Goal: Task Accomplishment & Management: Manage account settings

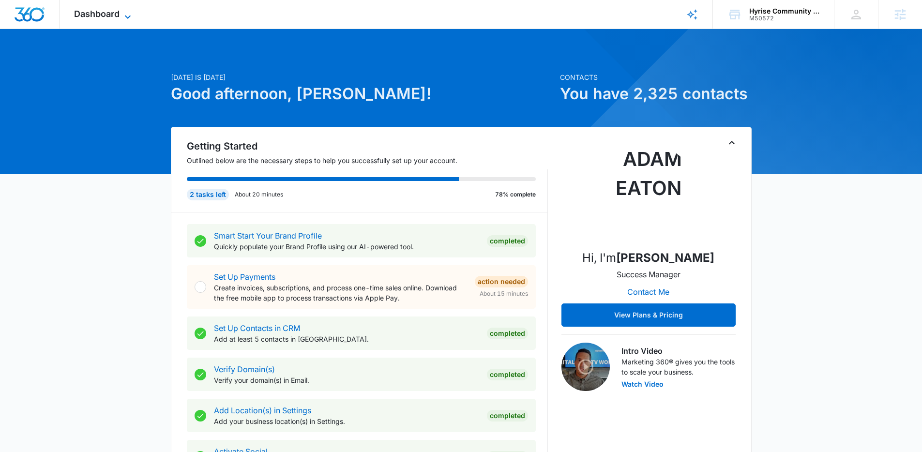
click at [125, 13] on icon at bounding box center [128, 17] width 12 height 12
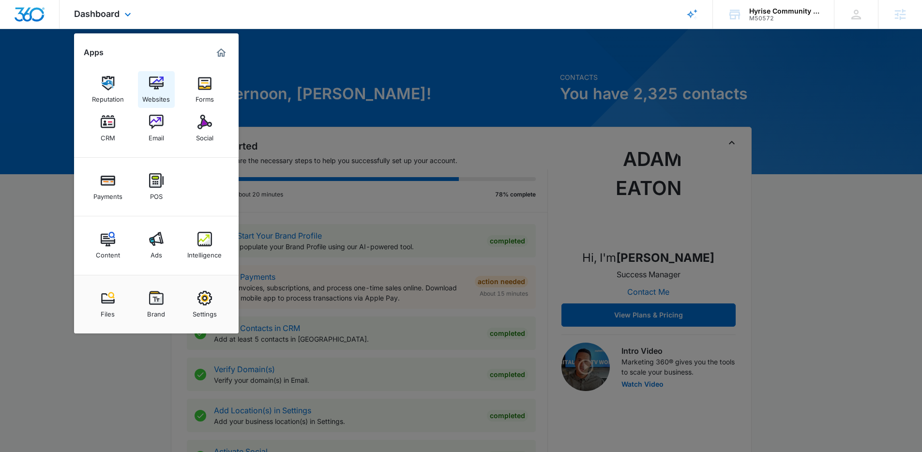
click at [156, 83] on img at bounding box center [156, 83] width 15 height 15
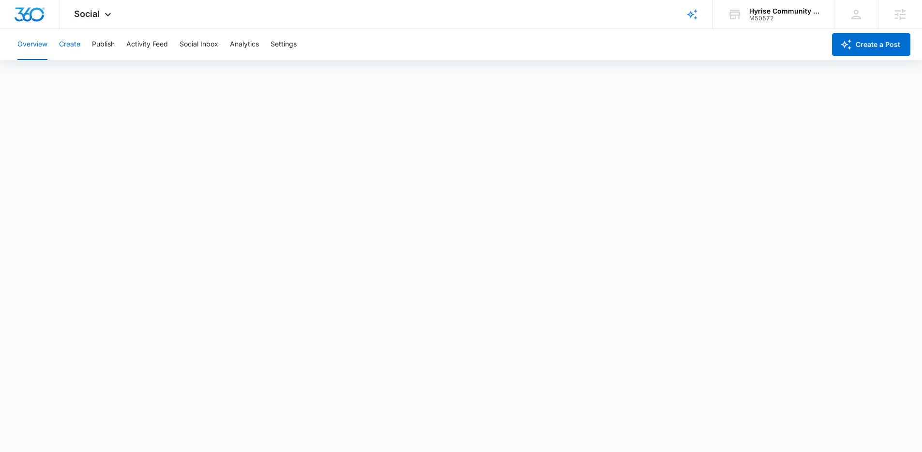
click at [78, 45] on button "Create" at bounding box center [69, 44] width 21 height 31
click at [89, 71] on button "Approvals" at bounding box center [94, 73] width 32 height 27
click at [56, 72] on button "Content Library" at bounding box center [41, 73] width 49 height 27
click at [115, 75] on div "Content Library Approvals Recommendations Auto Import" at bounding box center [461, 73] width 899 height 27
click at [101, 76] on button "Approvals" at bounding box center [94, 73] width 32 height 27
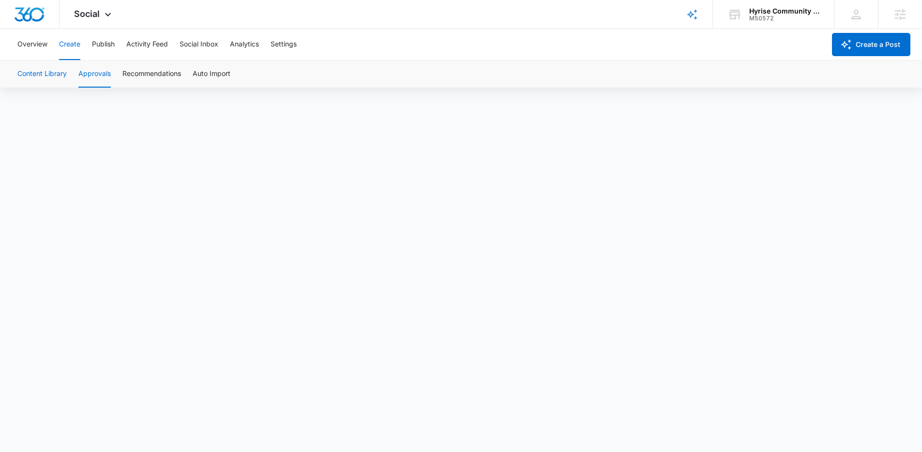
click at [56, 74] on button "Content Library" at bounding box center [41, 73] width 49 height 27
click at [100, 73] on button "Approvals" at bounding box center [94, 73] width 32 height 27
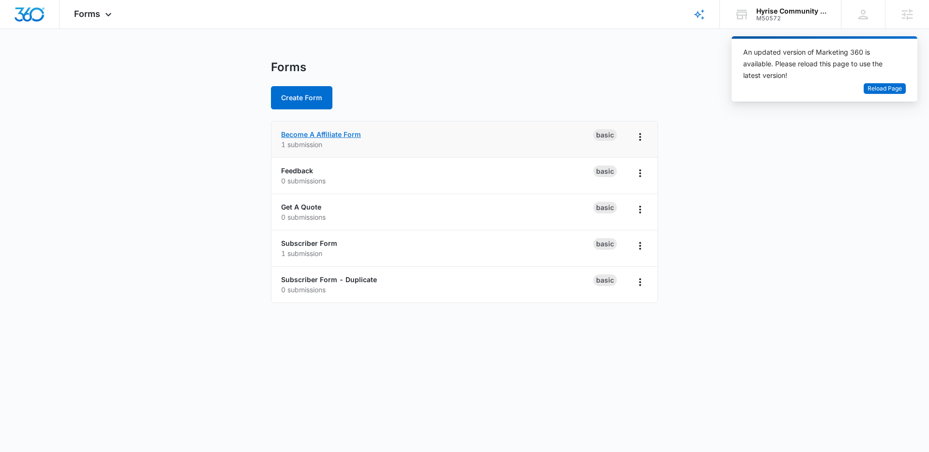
click at [354, 132] on link "Become A Affiliate Form" at bounding box center [321, 134] width 80 height 8
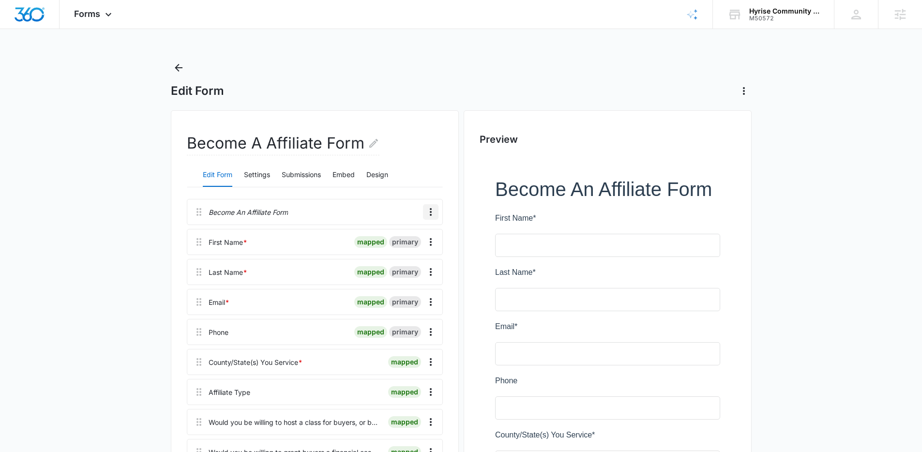
click at [432, 212] on icon "Overflow Menu" at bounding box center [431, 212] width 12 height 12
click at [411, 252] on div "Delete" at bounding box center [404, 253] width 20 height 7
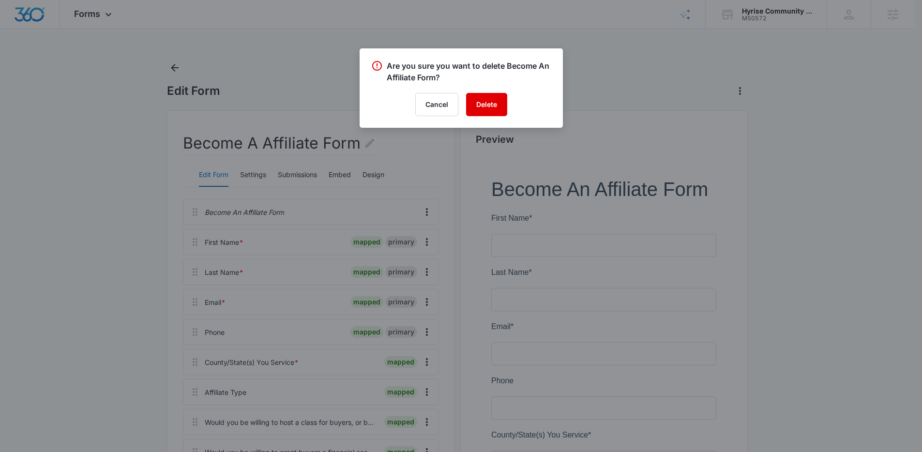
click at [493, 103] on button "Delete" at bounding box center [486, 104] width 41 height 23
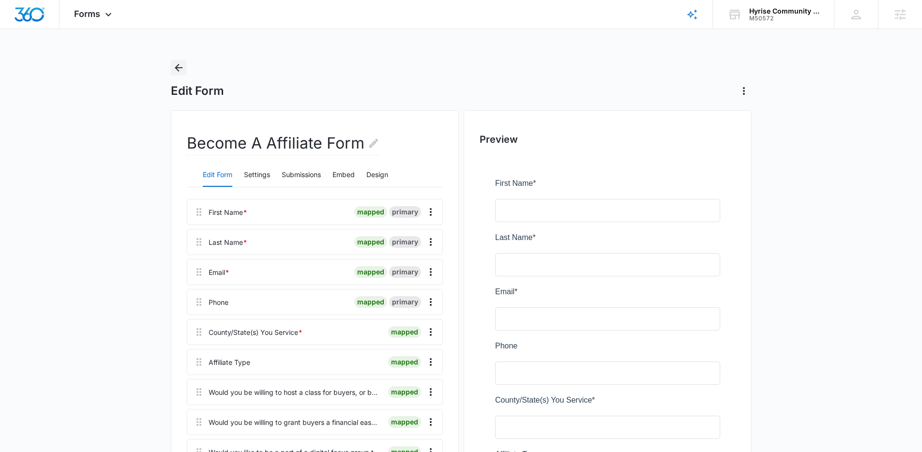
click at [181, 66] on icon "Back" at bounding box center [179, 68] width 12 height 12
